Goal: Task Accomplishment & Management: Use online tool/utility

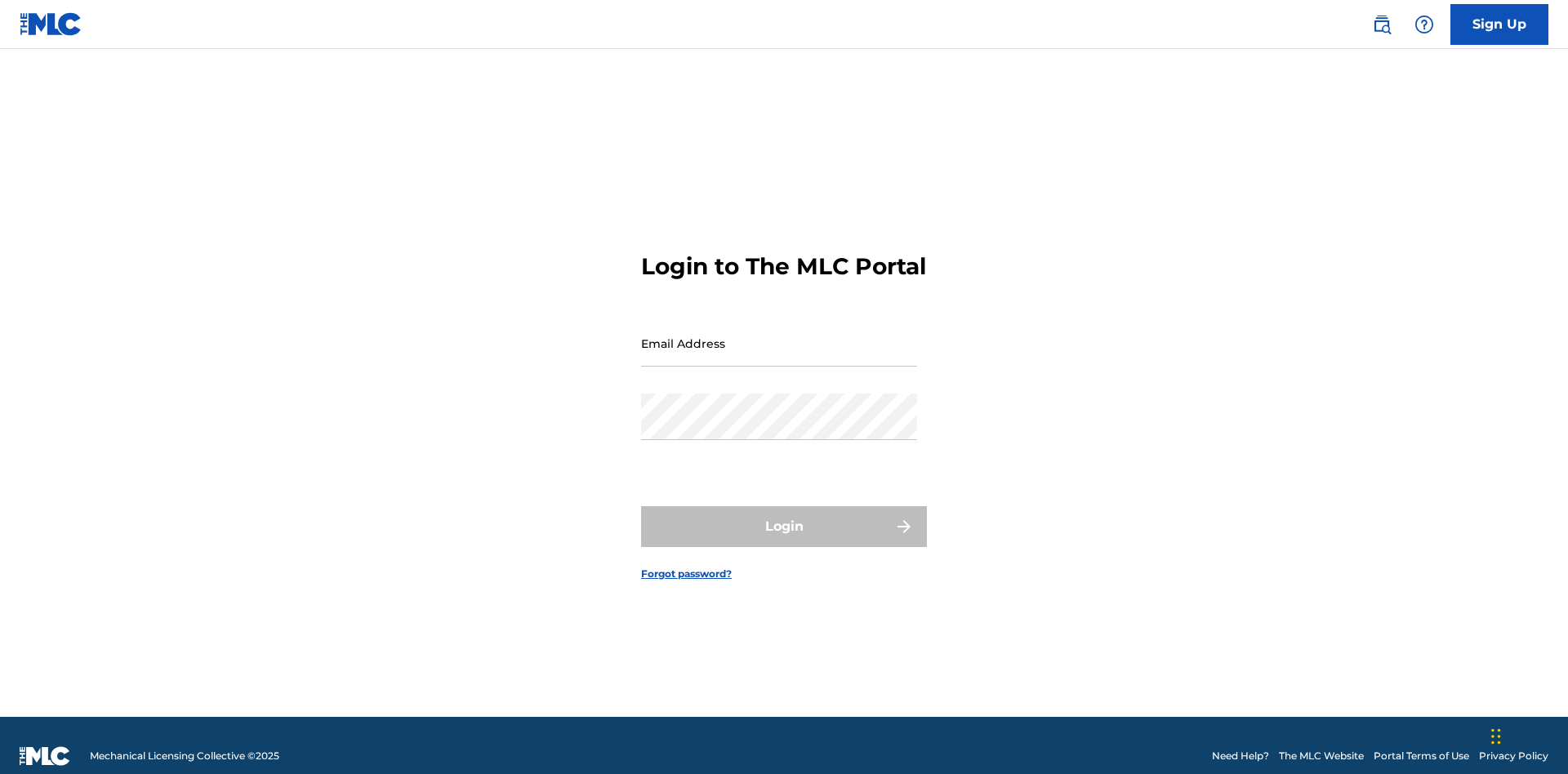
scroll to position [21, 0]
click at [780, 336] on input "Email Address" at bounding box center [780, 343] width 276 height 46
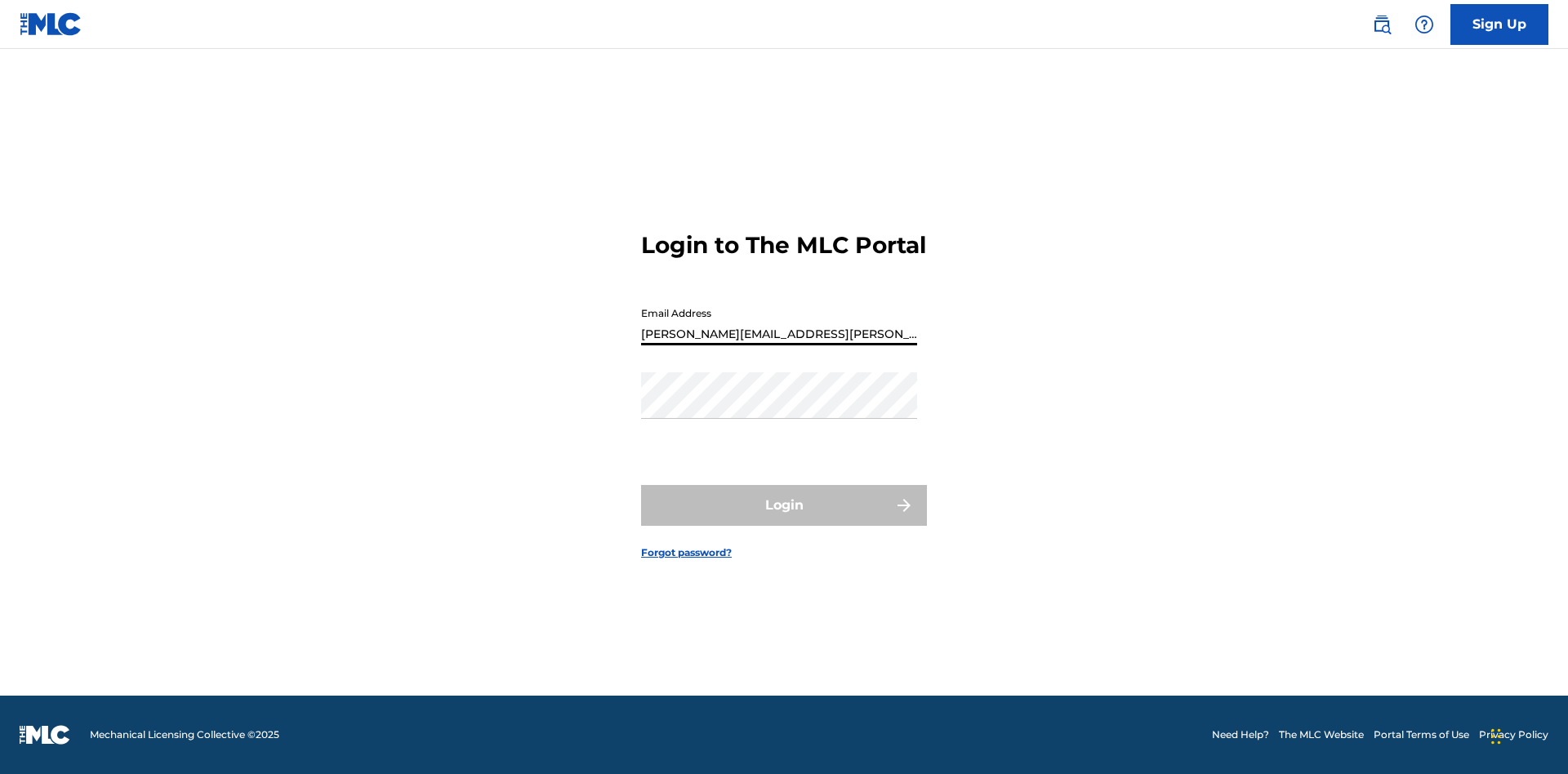
type input "Krystal.Ribble@themlc.com"
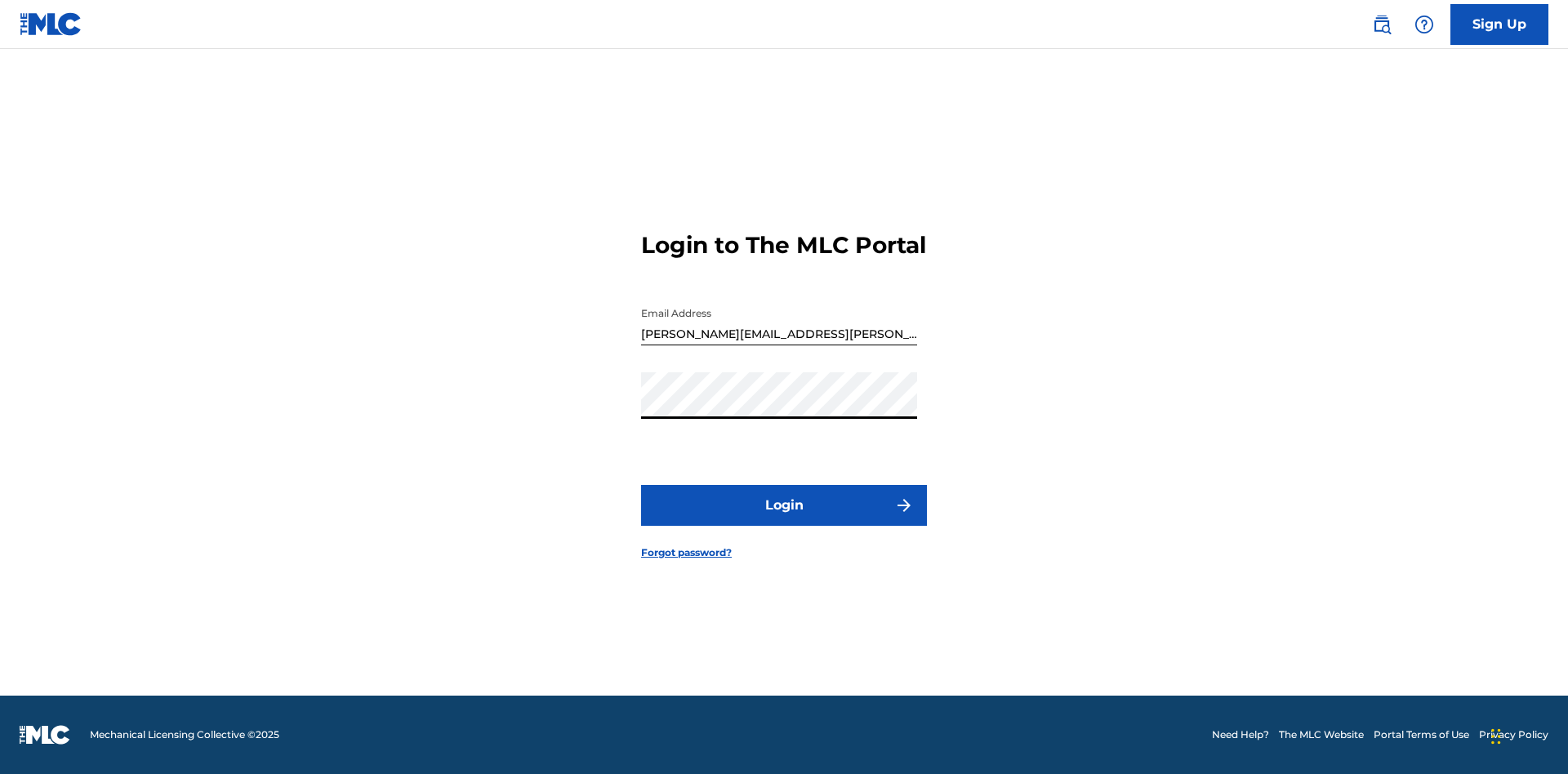
click at [784, 519] on button "Login" at bounding box center [784, 505] width 286 height 41
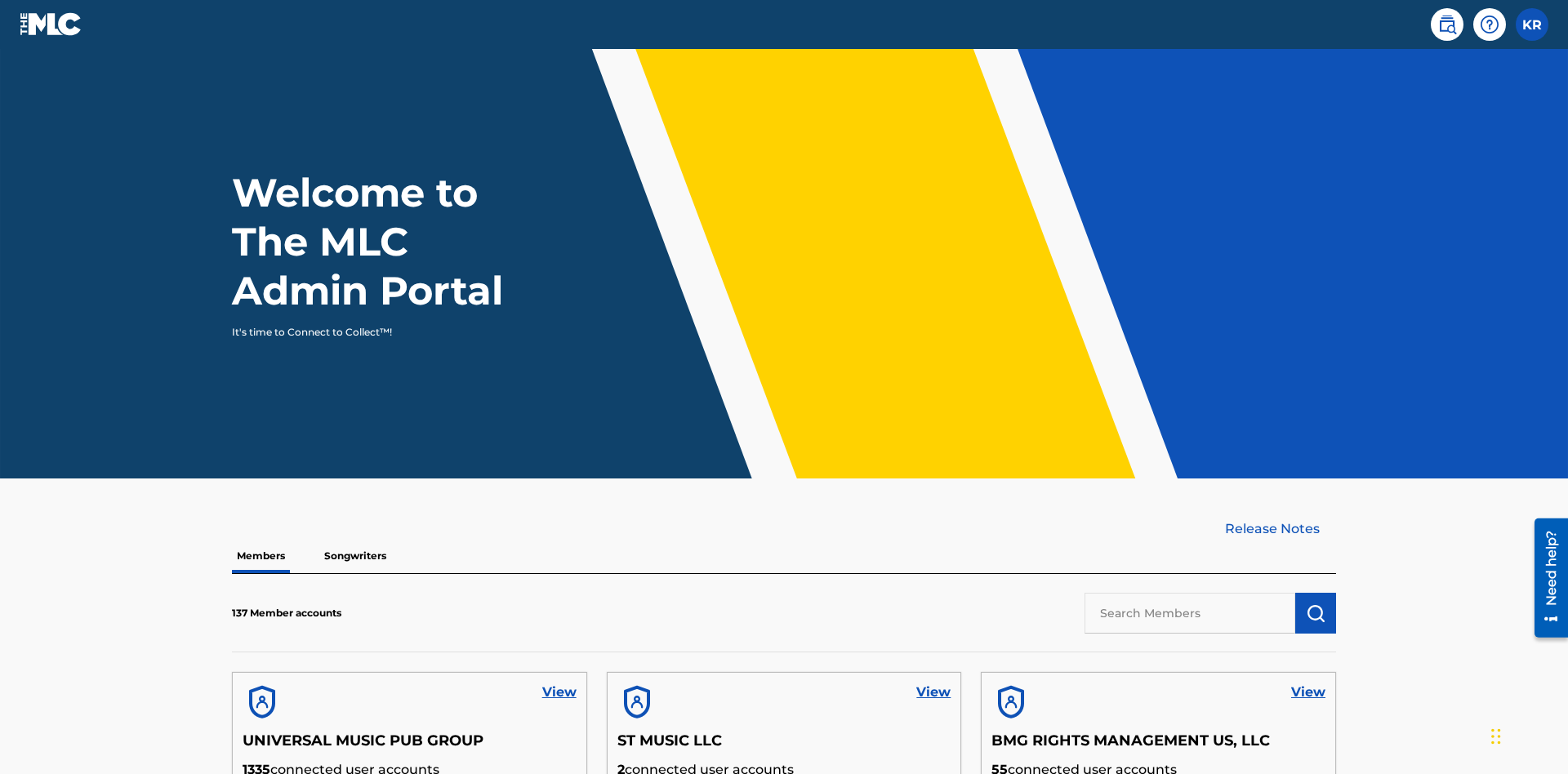
scroll to position [494, 0]
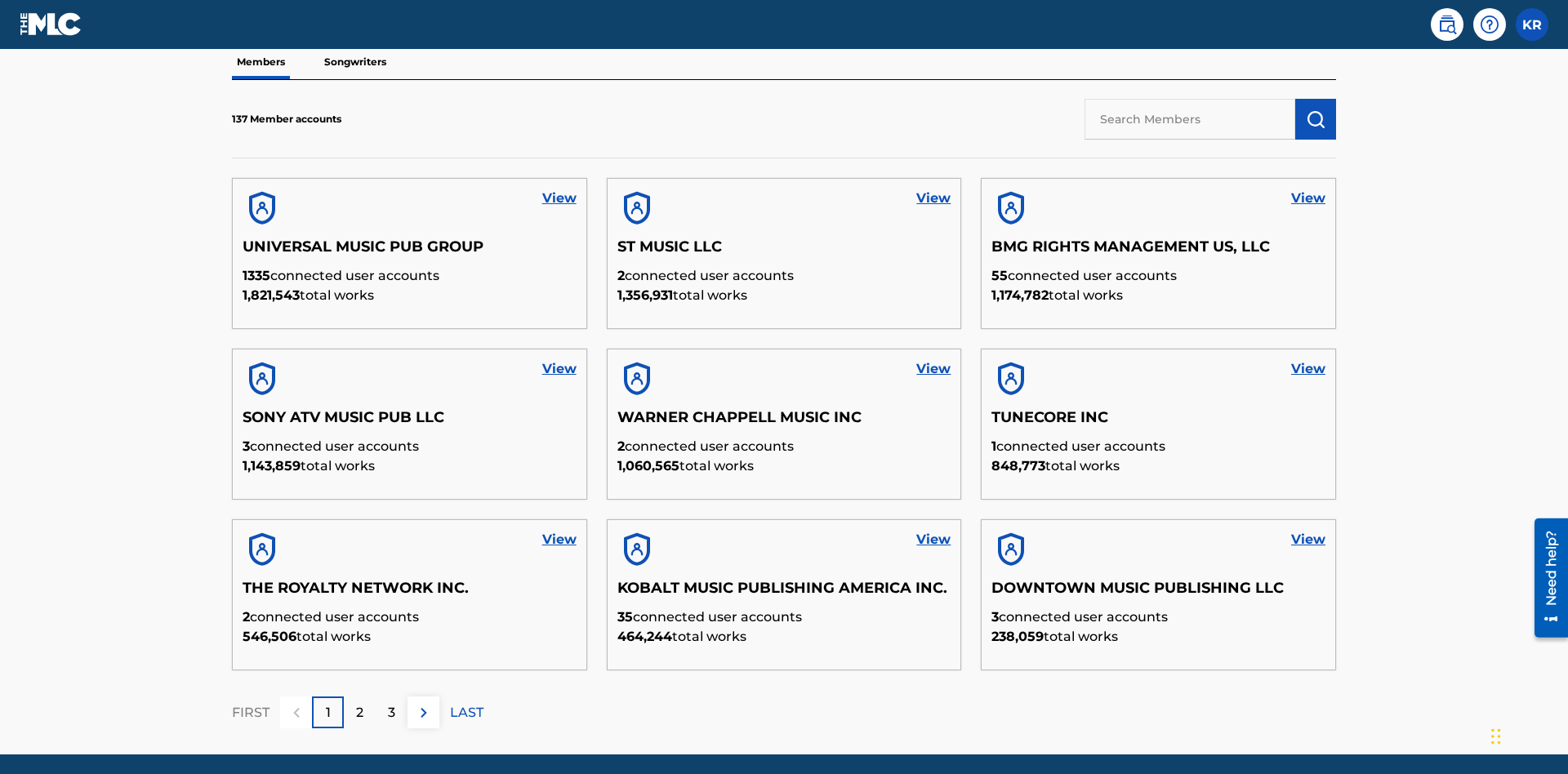
click at [1190, 118] on input "text" at bounding box center [1189, 118] width 211 height 41
type input "BMG RIGHTS MANAGEMENT US, LLC"
click at [1316, 110] on img "submit" at bounding box center [1315, 119] width 20 height 20
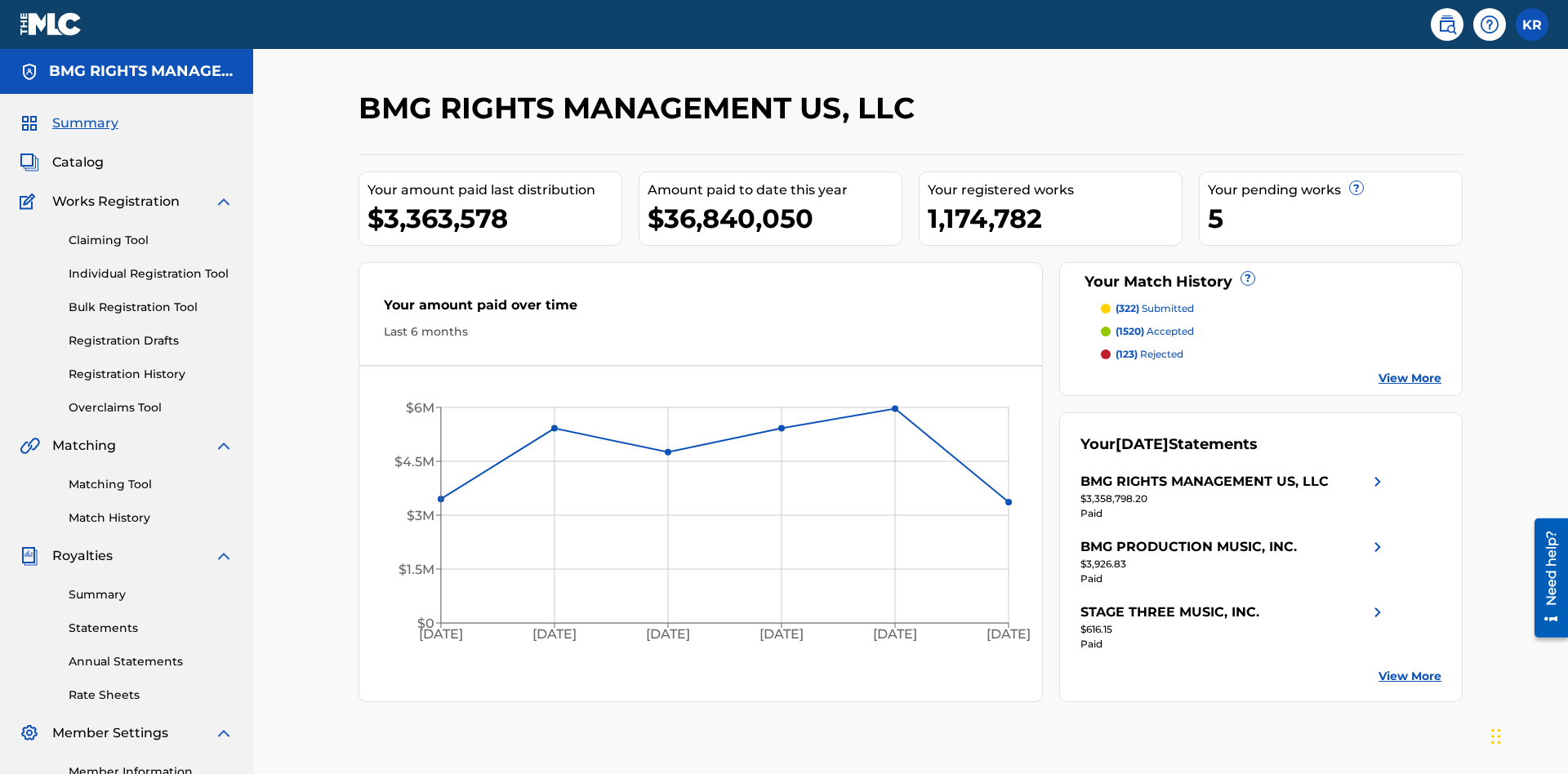
click at [151, 399] on link "Overclaims Tool" at bounding box center [151, 408] width 165 height 17
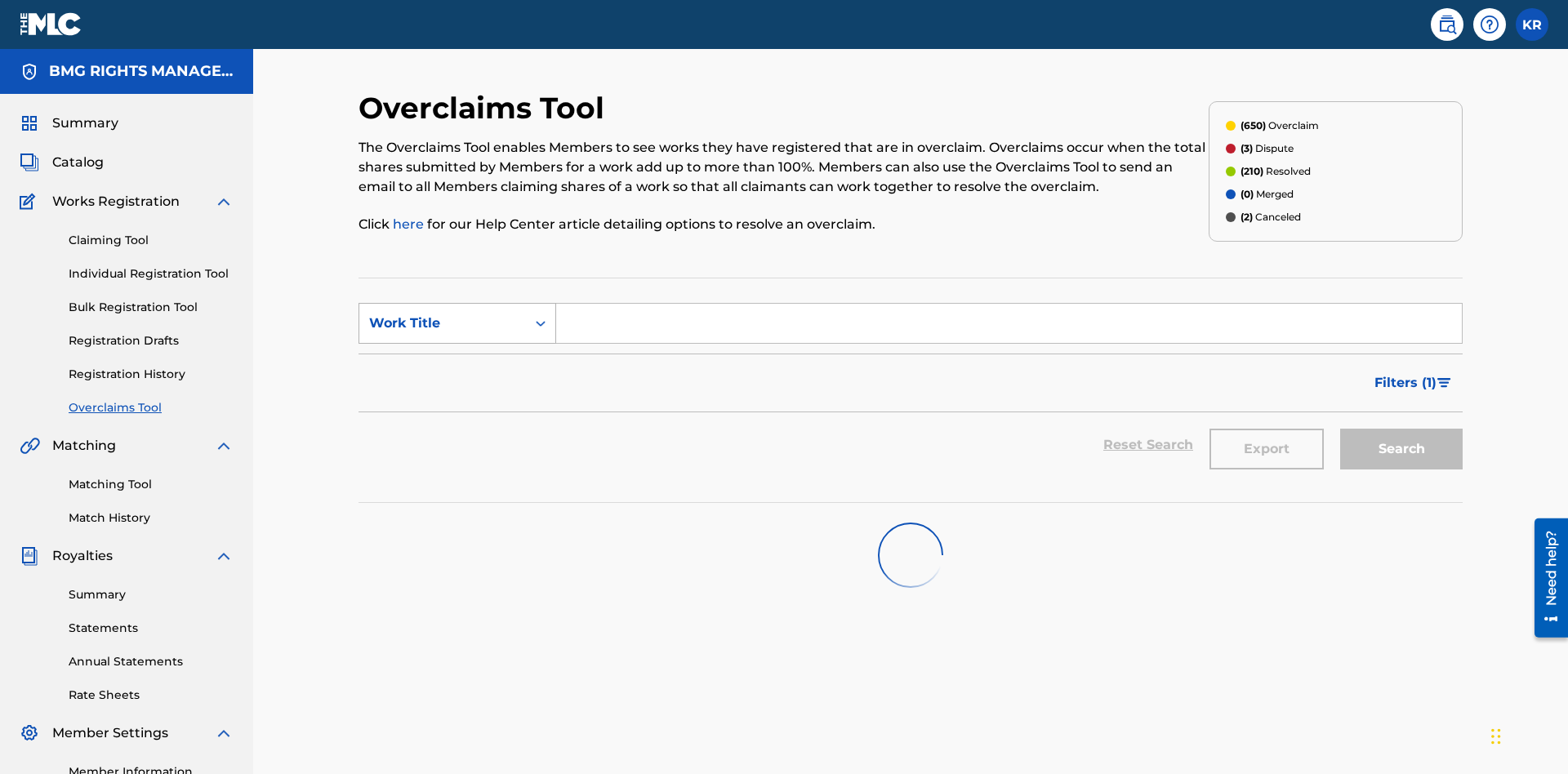
click at [443, 313] on div "Work Title" at bounding box center [442, 323] width 147 height 20
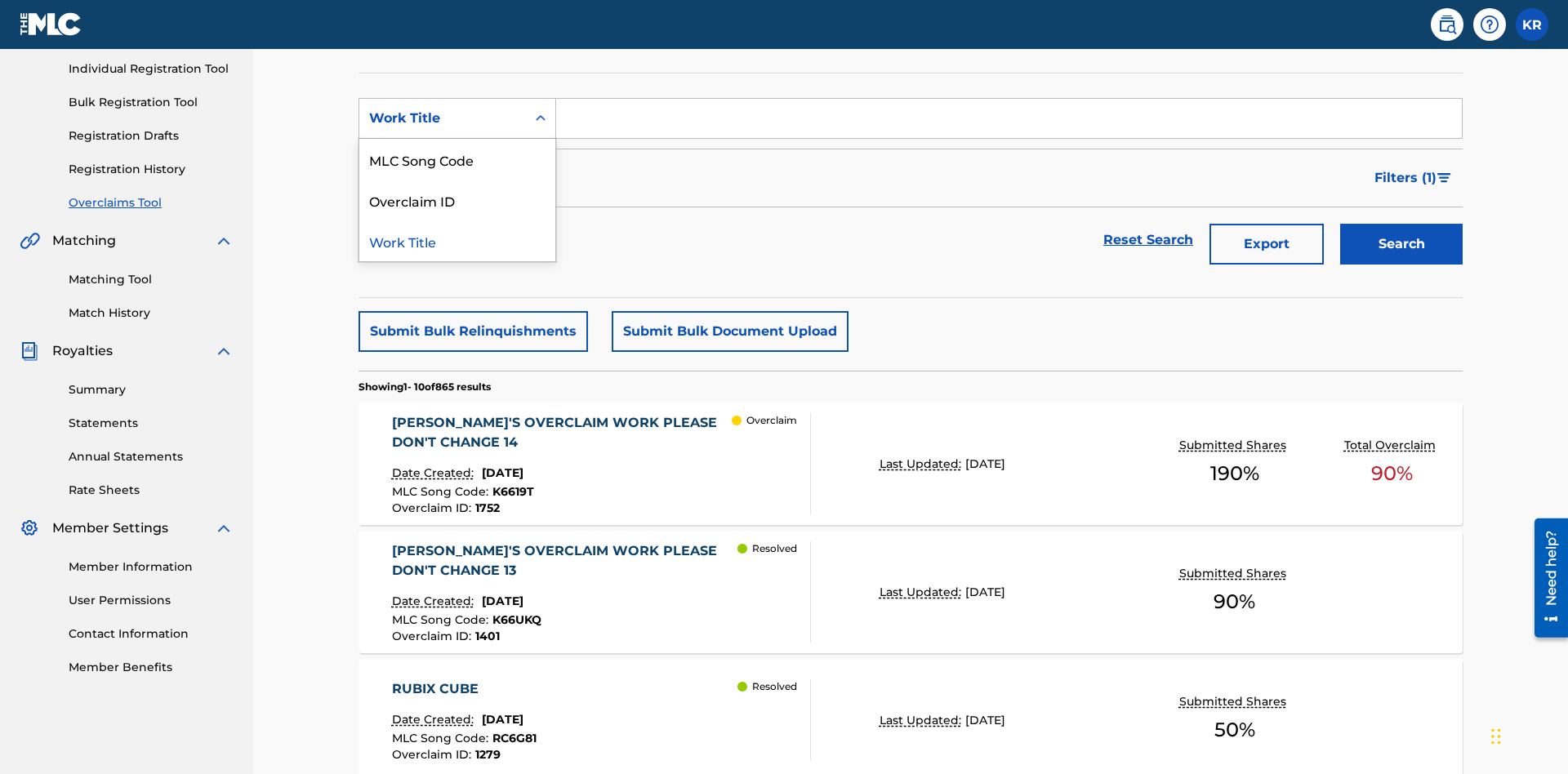
click at [457, 159] on div "MLC Song Code" at bounding box center [457, 159] width 196 height 41
click at [1009, 117] on input "Search Form" at bounding box center [1009, 117] width 906 height 39
type input "K6619T"
click at [1401, 223] on button "Search" at bounding box center [1401, 243] width 122 height 41
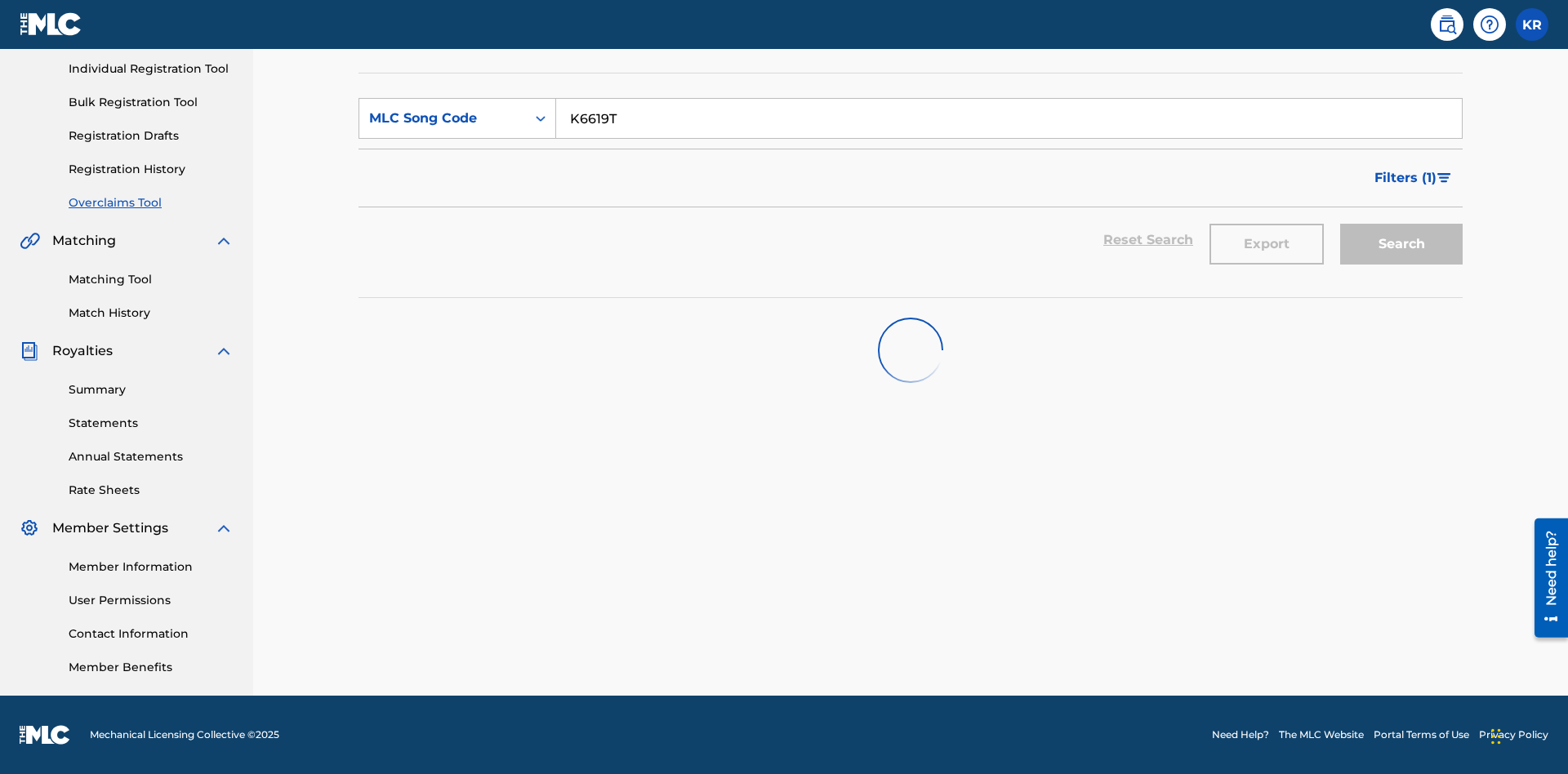
scroll to position [205, 0]
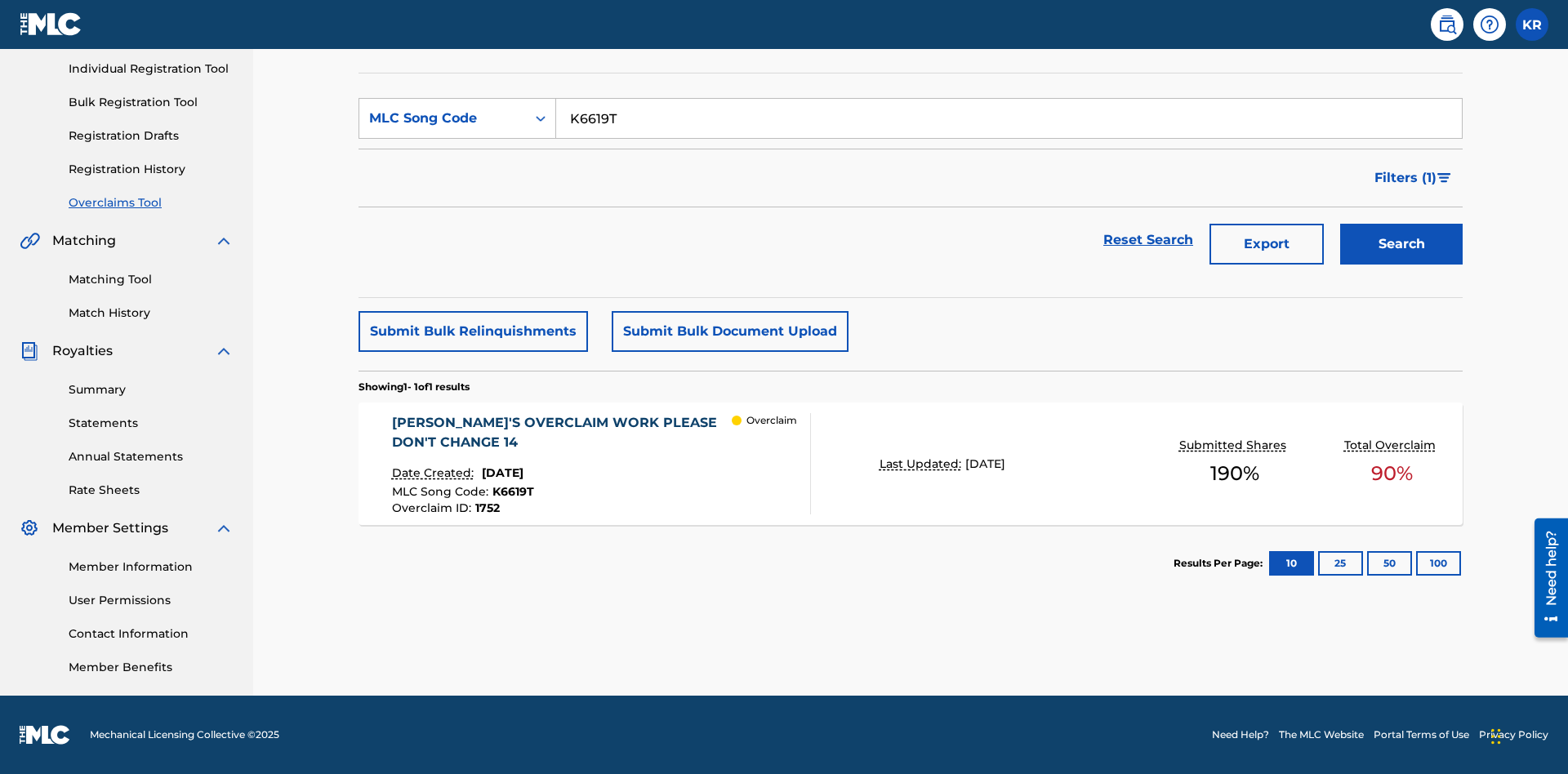
click at [486, 508] on span "1752" at bounding box center [487, 508] width 25 height 15
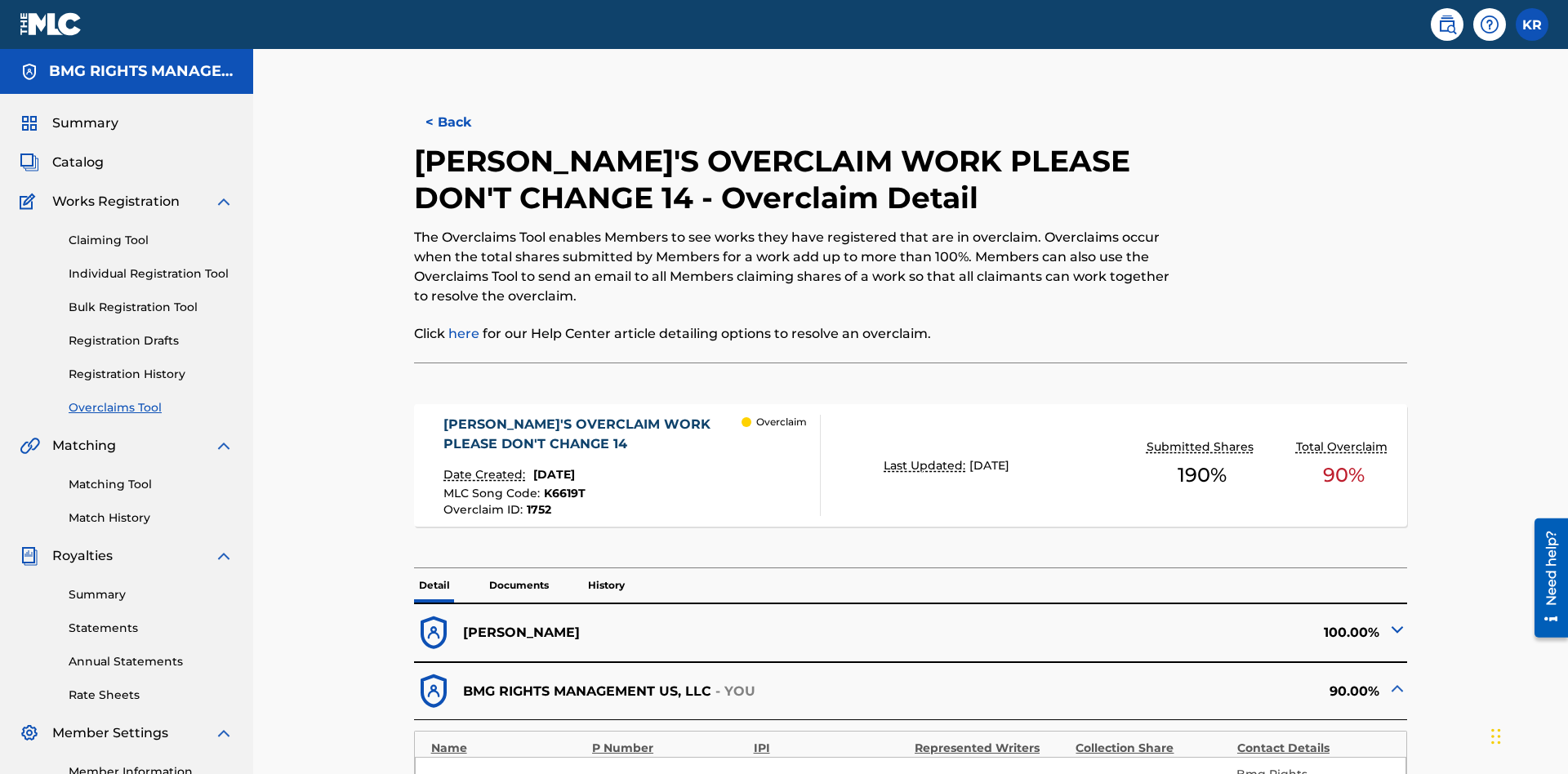
scroll to position [44, 0]
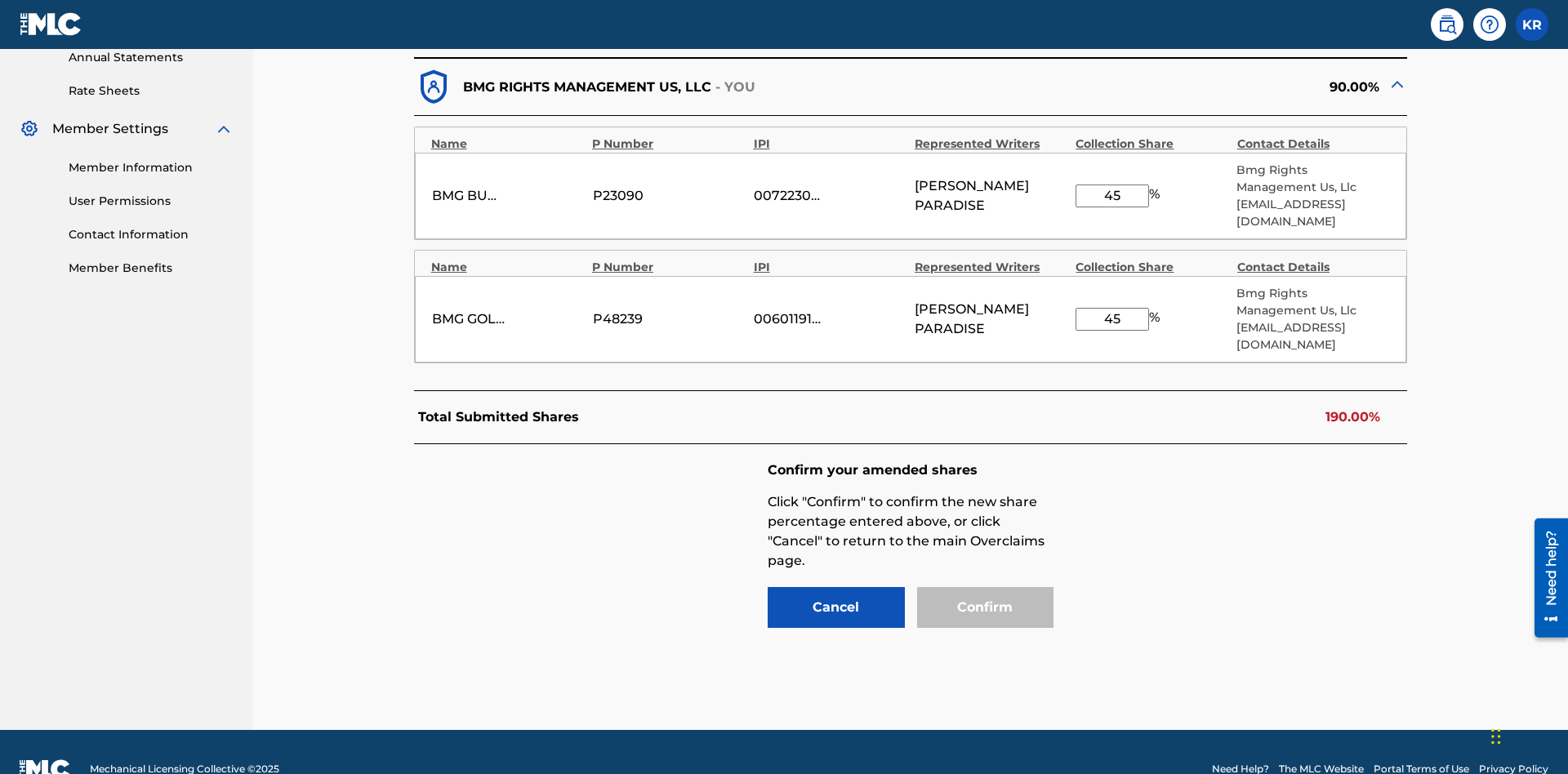
click at [1113, 187] on input "45" at bounding box center [1113, 196] width 74 height 23
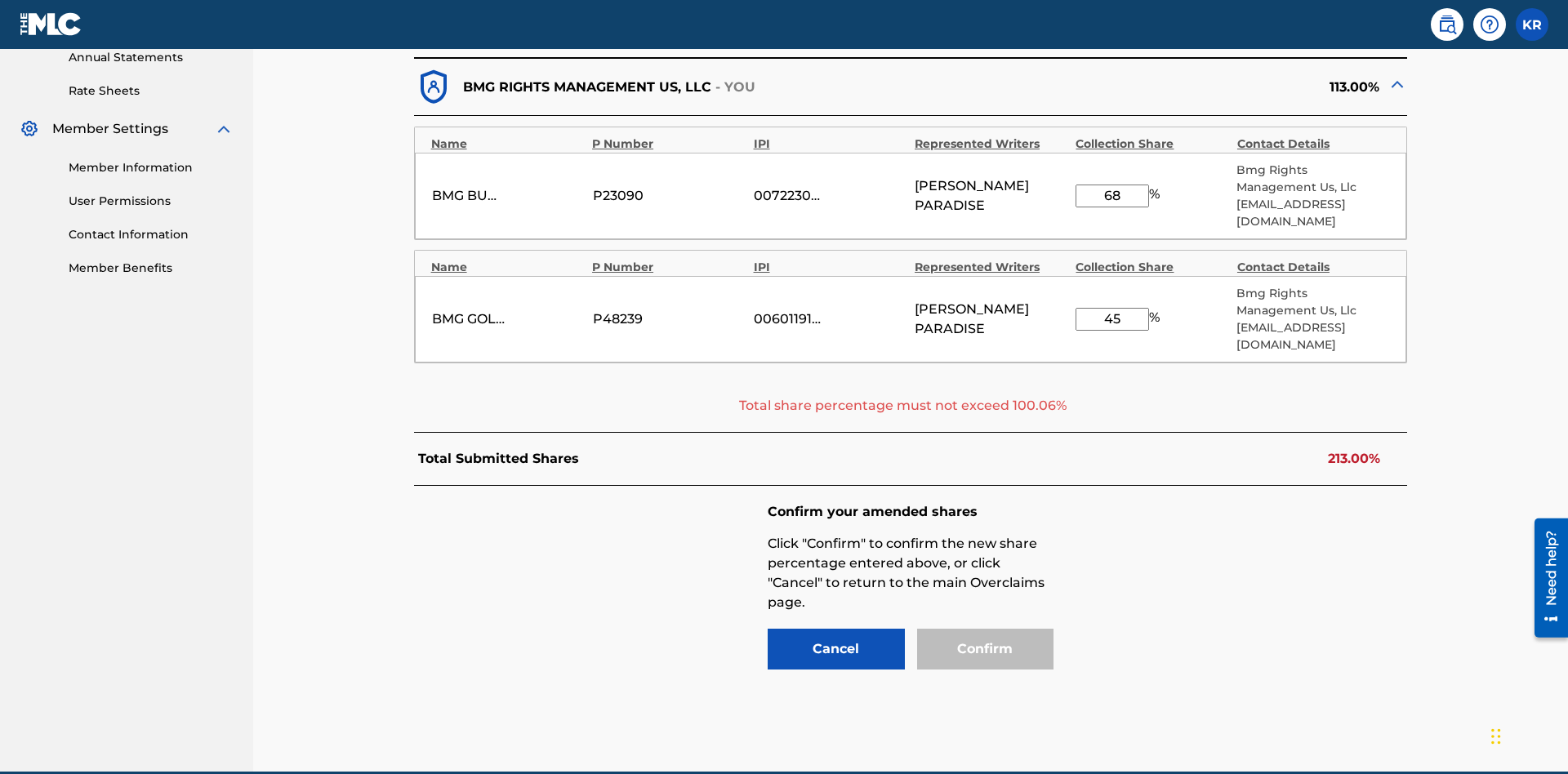
type input "68"
click at [1113, 308] on input "45" at bounding box center [1113, 319] width 74 height 23
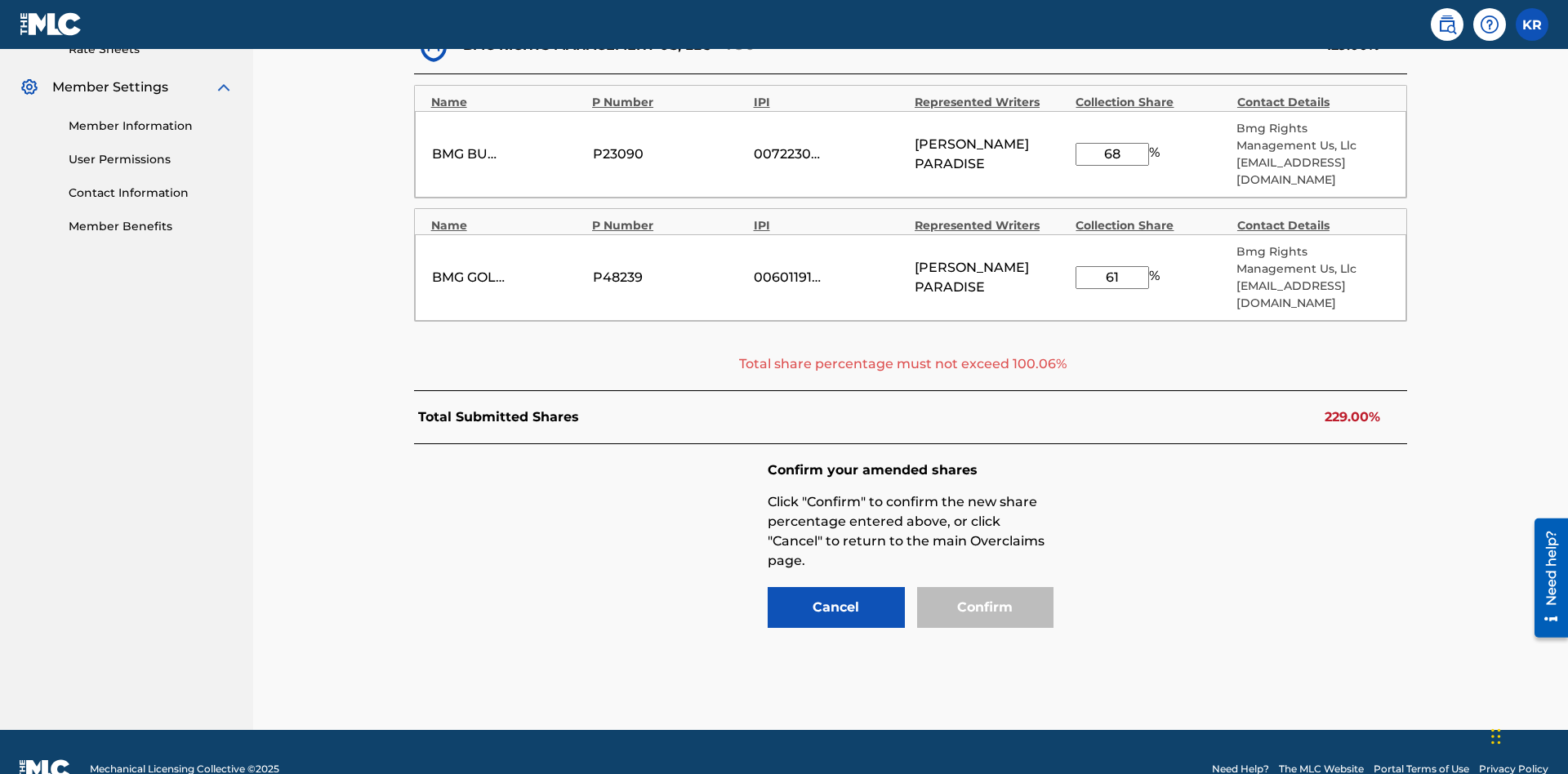
type input "61"
click at [1113, 146] on input "68" at bounding box center [1113, 154] width 74 height 23
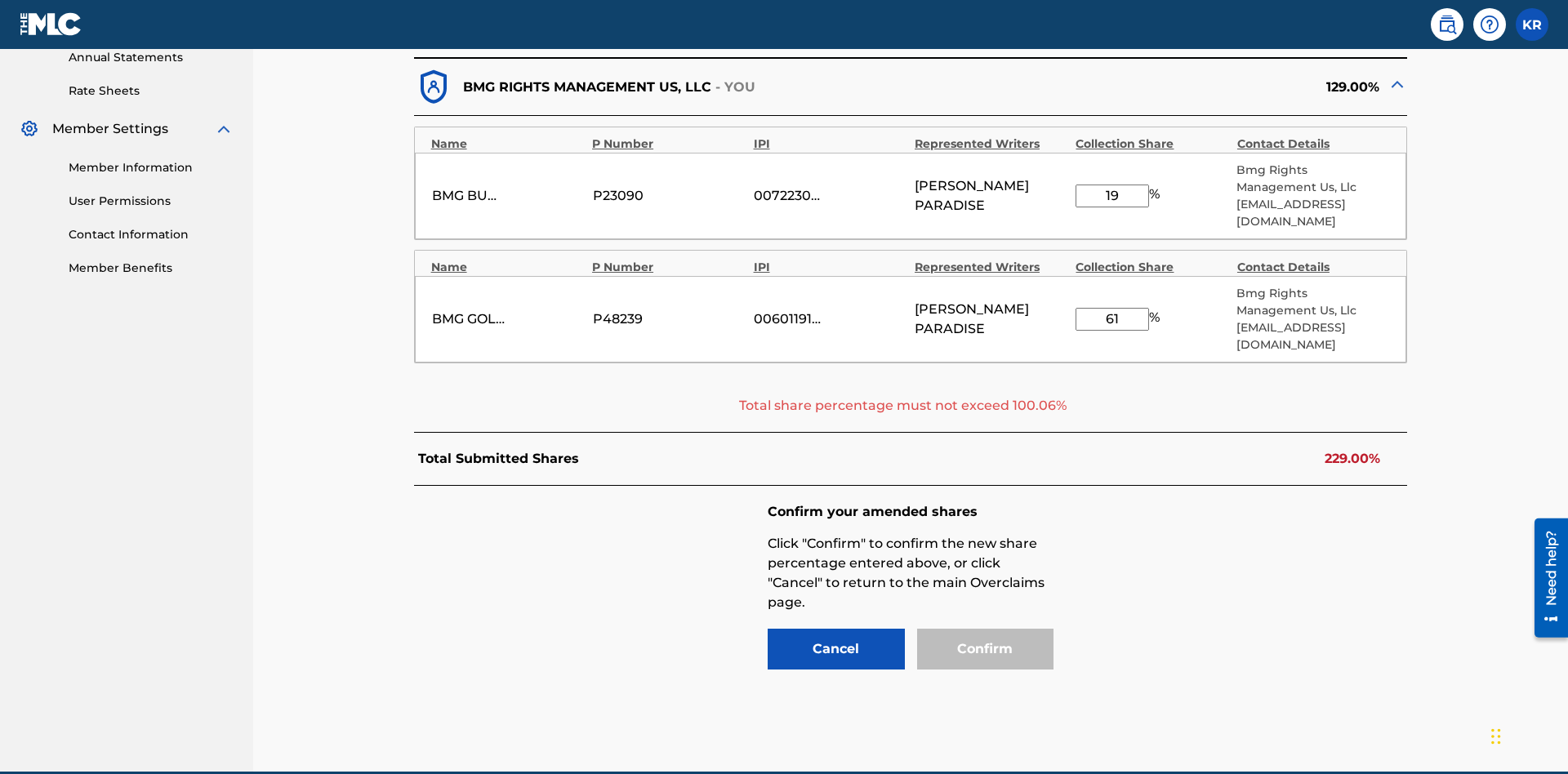
type input "19"
click at [1113, 308] on input "61" at bounding box center [1113, 319] width 74 height 23
